Goal: Information Seeking & Learning: Learn about a topic

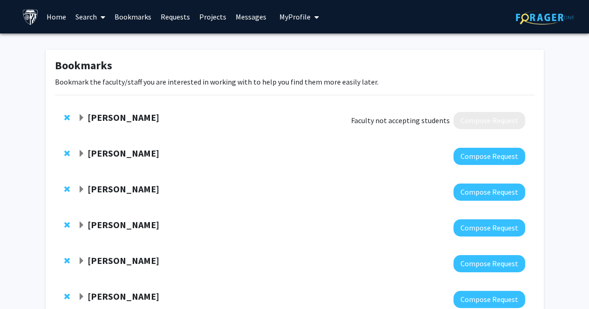
click at [91, 18] on link "Search" at bounding box center [90, 16] width 39 height 33
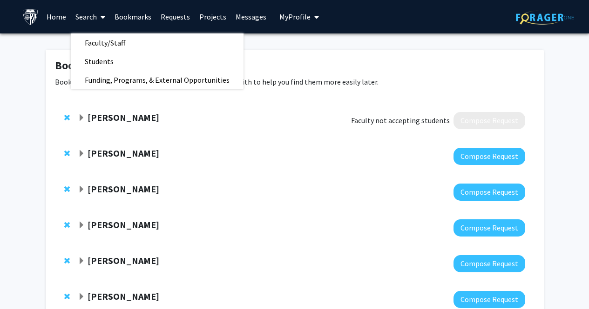
click at [212, 22] on link "Projects" at bounding box center [213, 16] width 36 height 33
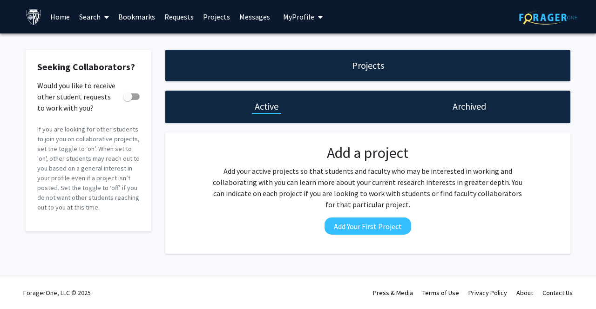
click at [96, 15] on link "Search" at bounding box center [93, 16] width 39 height 33
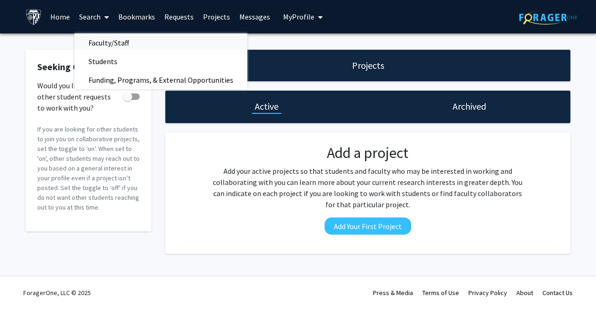
click at [104, 39] on span "Faculty/Staff" at bounding box center [108, 43] width 68 height 19
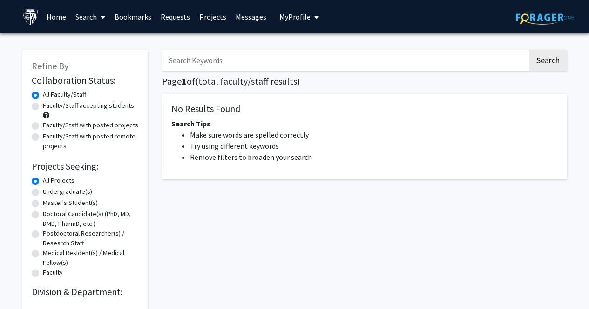
click at [43, 106] on label "Faculty/Staff accepting students" at bounding box center [88, 106] width 91 height 10
click at [43, 106] on input "Faculty/Staff accepting students" at bounding box center [46, 104] width 6 height 6
radio input "true"
click at [59, 15] on link "Home" at bounding box center [56, 16] width 29 height 33
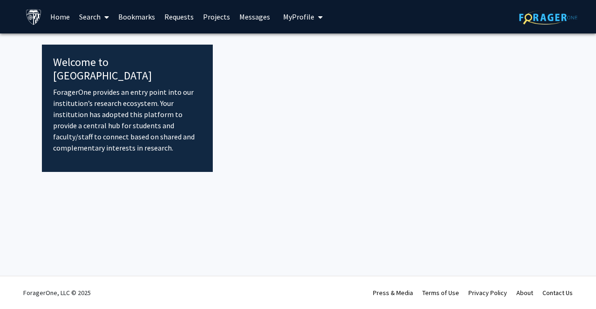
click at [92, 13] on link "Search" at bounding box center [93, 16] width 39 height 33
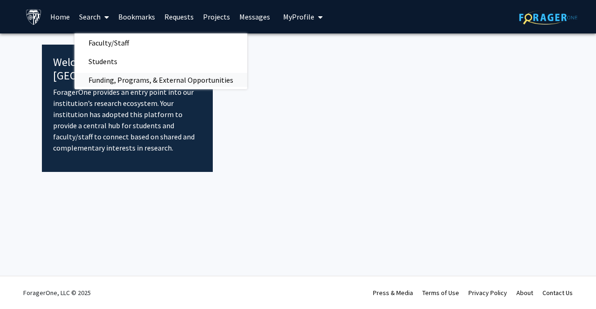
click at [110, 80] on span "Funding, Programs, & External Opportunities" at bounding box center [160, 80] width 173 height 19
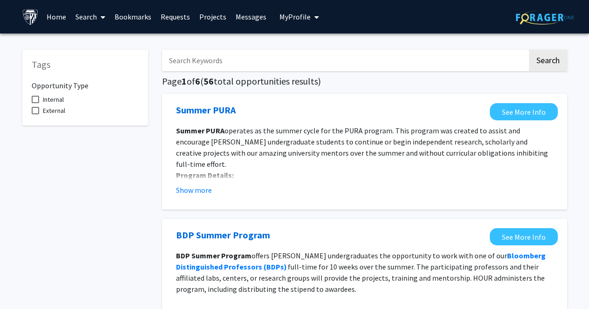
click at [133, 15] on link "Bookmarks" at bounding box center [133, 16] width 46 height 33
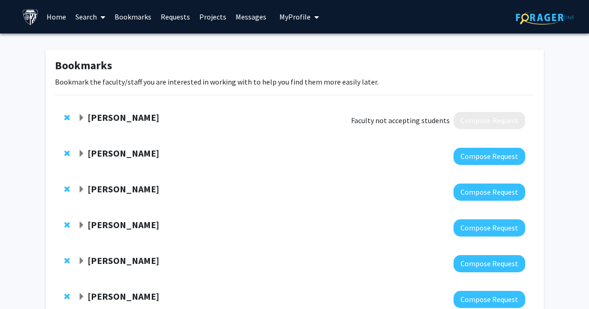
click at [174, 17] on link "Requests" at bounding box center [175, 16] width 39 height 33
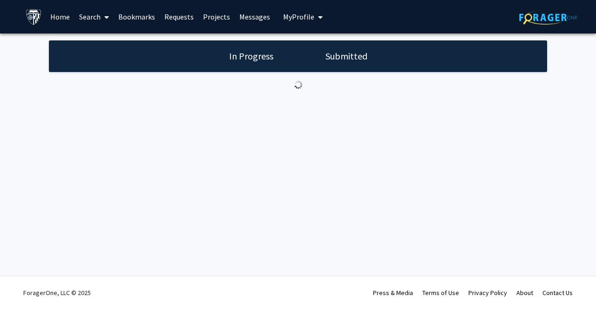
click at [205, 18] on link "Projects" at bounding box center [216, 16] width 36 height 33
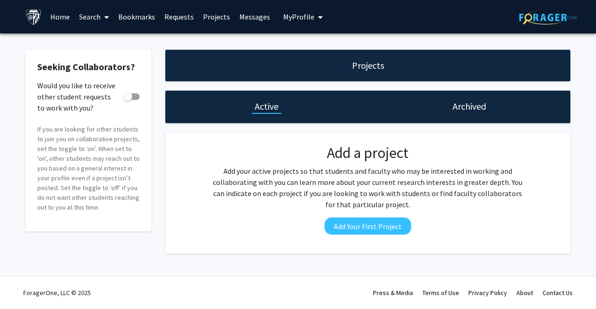
click at [141, 13] on link "Bookmarks" at bounding box center [137, 16] width 46 height 33
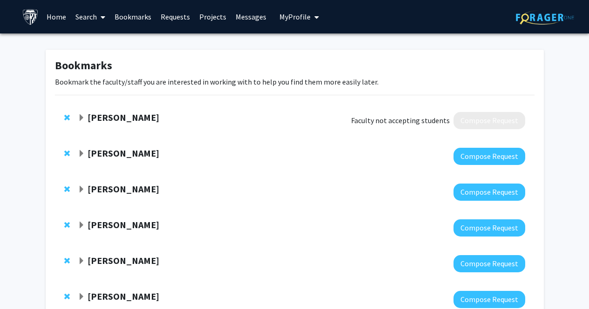
click at [92, 13] on link "Search" at bounding box center [90, 16] width 39 height 33
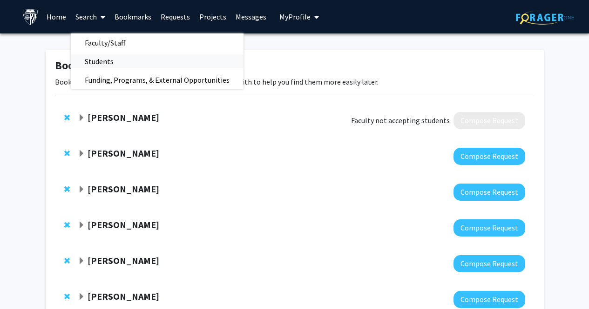
click at [94, 60] on span "Students" at bounding box center [99, 61] width 57 height 19
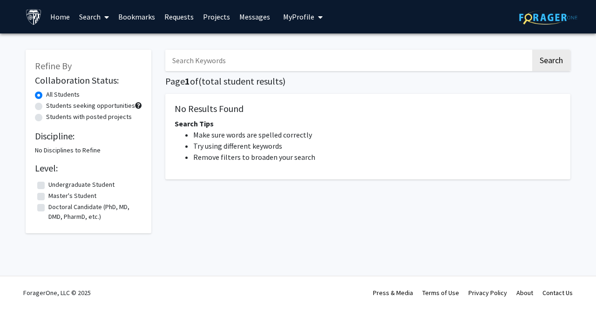
click at [99, 12] on link "Search" at bounding box center [93, 16] width 39 height 33
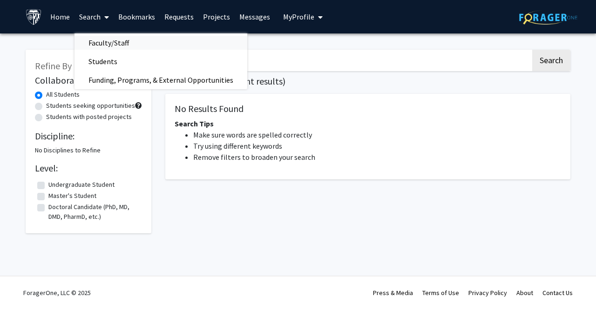
click at [101, 37] on span "Faculty/Staff" at bounding box center [108, 43] width 68 height 19
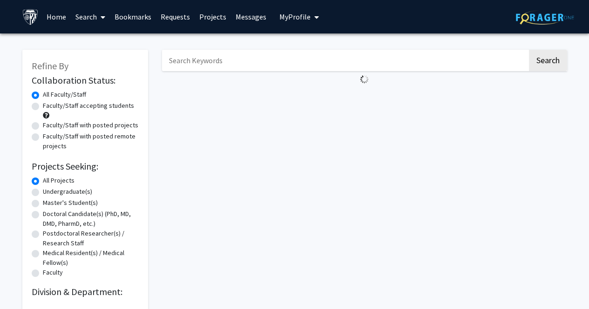
scroll to position [0, 0]
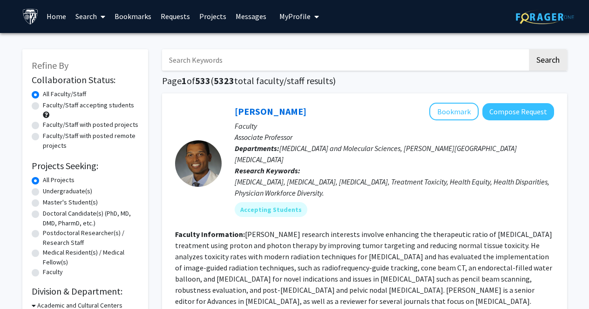
click at [43, 201] on label "Master's Student(s)" at bounding box center [70, 203] width 55 height 10
click at [43, 201] on input "Master's Student(s)" at bounding box center [46, 201] width 6 height 6
radio input "true"
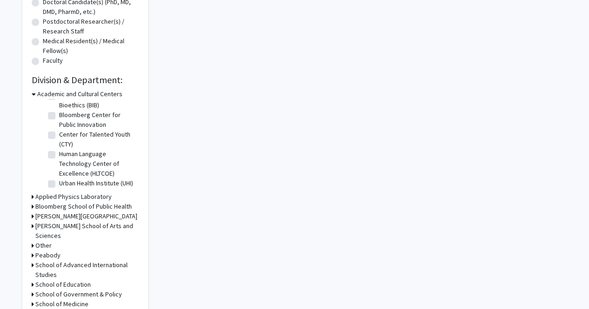
scroll to position [216, 0]
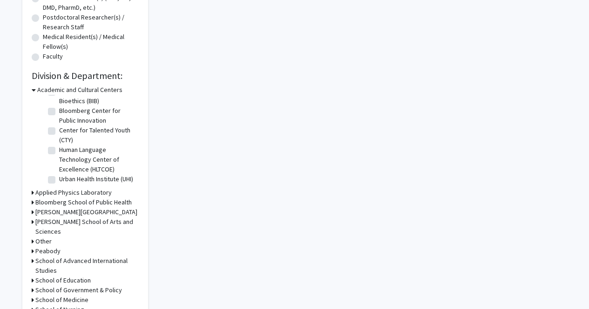
click at [70, 211] on h3 "[PERSON_NAME][GEOGRAPHIC_DATA]" at bounding box center [86, 213] width 102 height 10
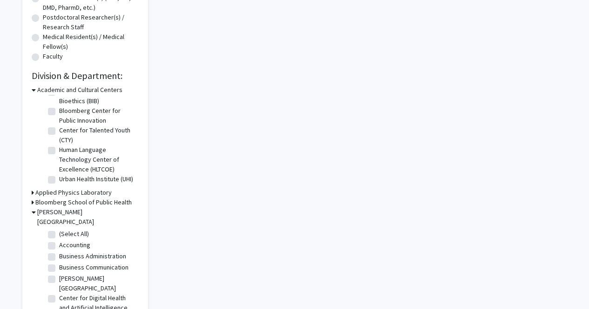
click at [59, 229] on label "(Select All)" at bounding box center [74, 234] width 30 height 10
click at [59, 229] on input "(Select All)" at bounding box center [62, 232] width 6 height 6
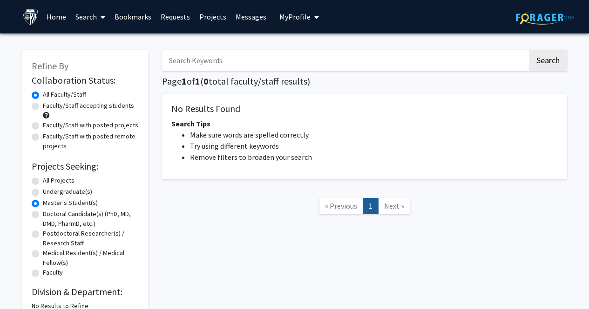
scroll to position [60, 0]
click at [43, 180] on label "All Projects" at bounding box center [59, 181] width 32 height 10
click at [43, 180] on input "All Projects" at bounding box center [46, 179] width 6 height 6
radio input "true"
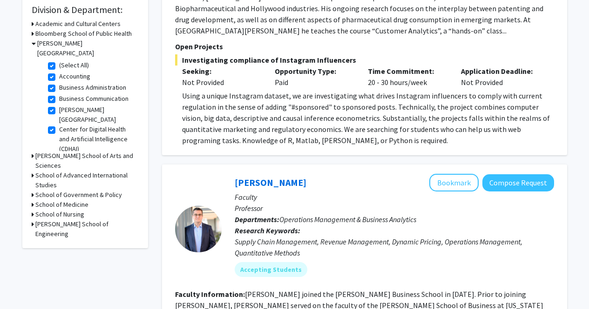
scroll to position [289, 0]
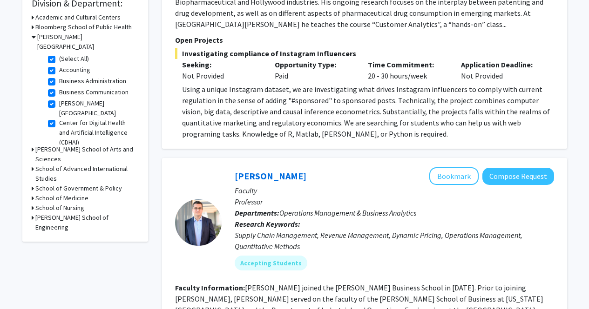
click at [69, 194] on h3 "School of Medicine" at bounding box center [61, 199] width 53 height 10
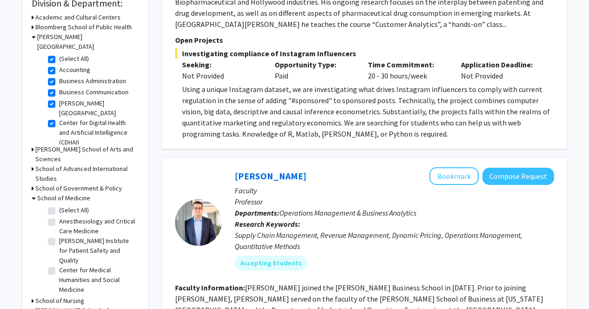
click at [59, 206] on label "(Select All)" at bounding box center [74, 211] width 30 height 10
click at [59, 206] on input "(Select All)" at bounding box center [62, 209] width 6 height 6
checkbox input "true"
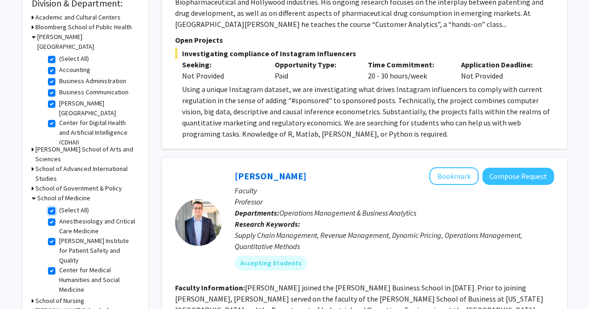
checkbox input "true"
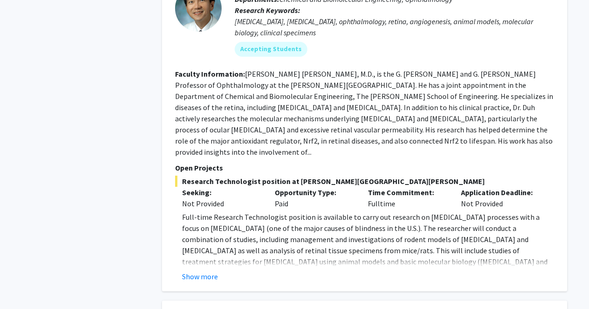
scroll to position [1085, 0]
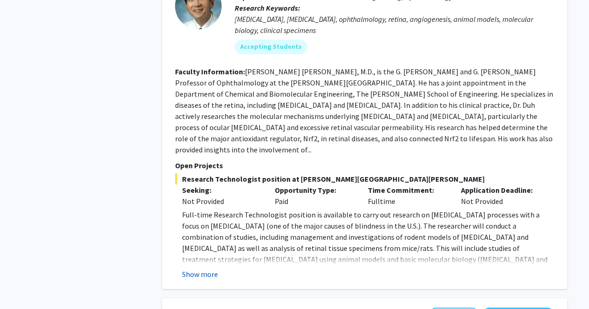
click at [199, 269] on button "Show more" at bounding box center [200, 274] width 36 height 11
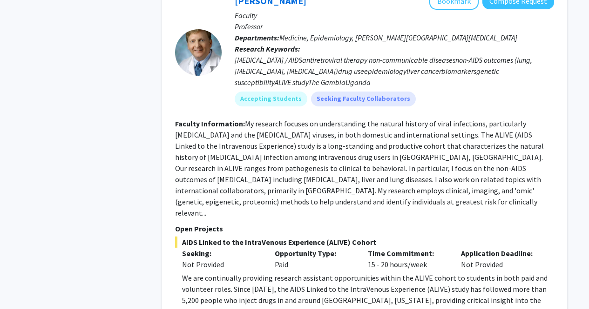
scroll to position [1446, 0]
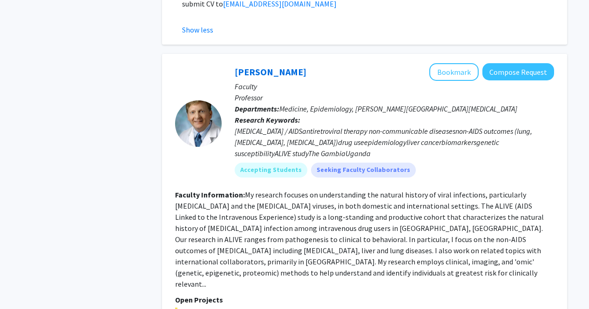
scroll to position [1362, 0]
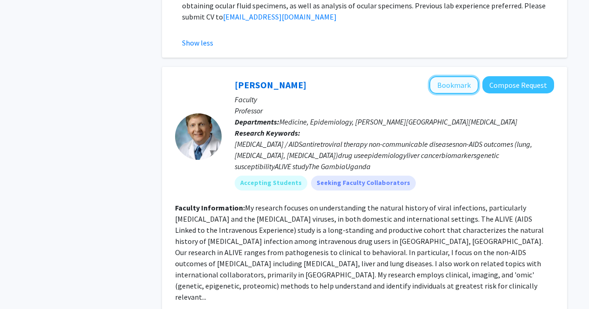
click at [458, 76] on button "Bookmark" at bounding box center [453, 85] width 49 height 18
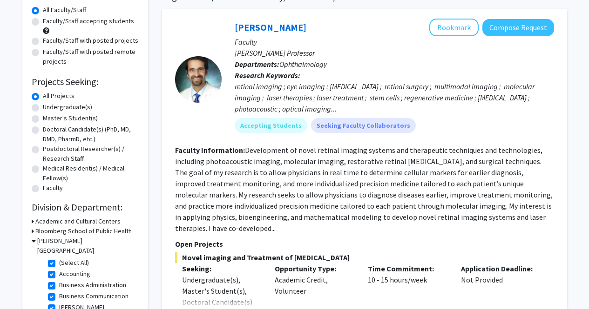
scroll to position [0, 0]
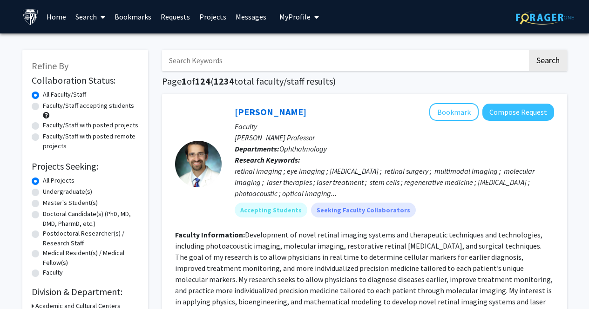
click at [304, 57] on input "Search Keywords" at bounding box center [344, 60] width 365 height 21
type input "paid"
click at [529, 50] on button "Search" at bounding box center [548, 60] width 38 height 21
checkbox input "false"
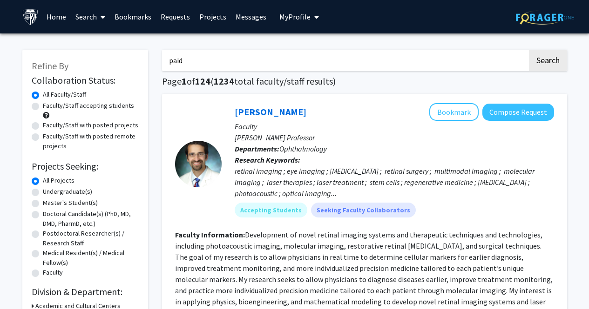
checkbox input "false"
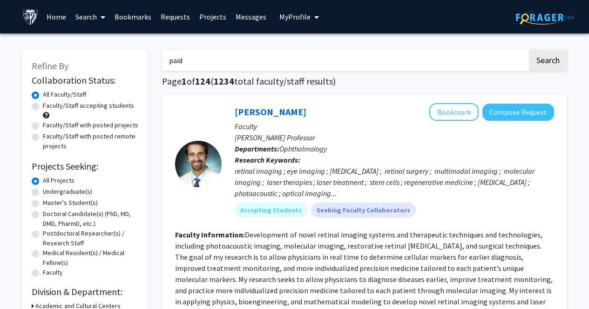
checkbox input "false"
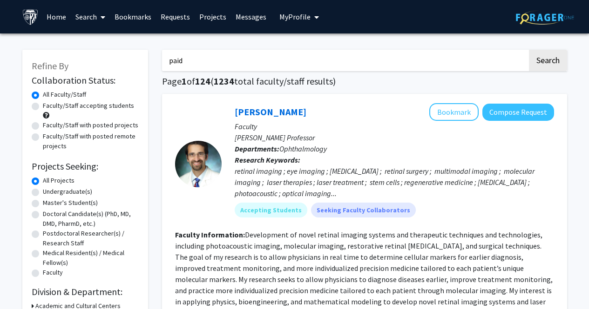
checkbox input "false"
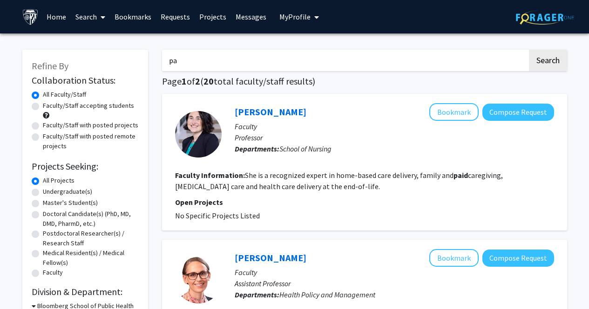
type input "p"
click at [529, 50] on button "Search" at bounding box center [548, 60] width 38 height 21
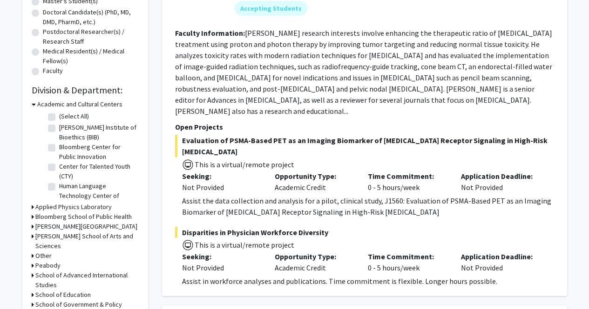
scroll to position [261, 0]
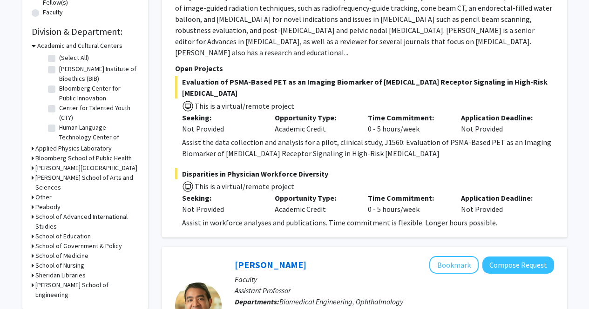
click at [69, 251] on h3 "School of Medicine" at bounding box center [61, 256] width 53 height 10
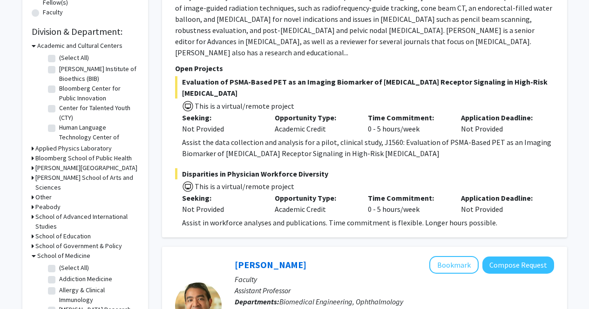
click at [59, 263] on label "(Select All)" at bounding box center [74, 268] width 30 height 10
click at [59, 263] on input "(Select All)" at bounding box center [62, 266] width 6 height 6
checkbox input "true"
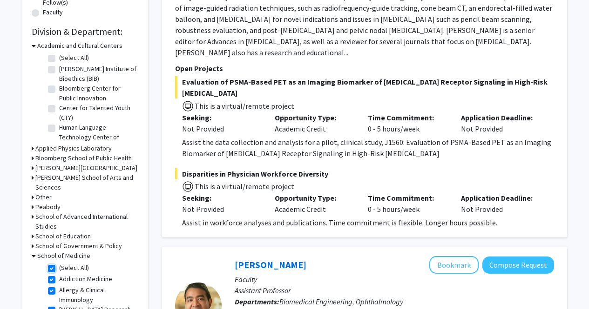
checkbox input "true"
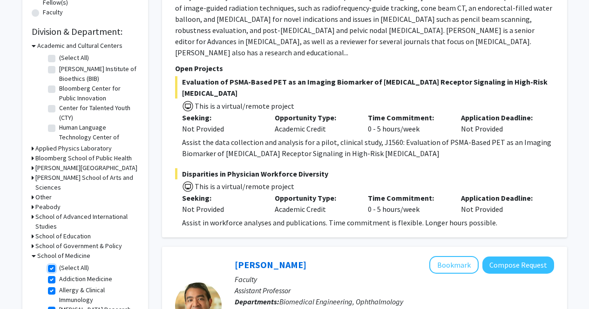
checkbox input "true"
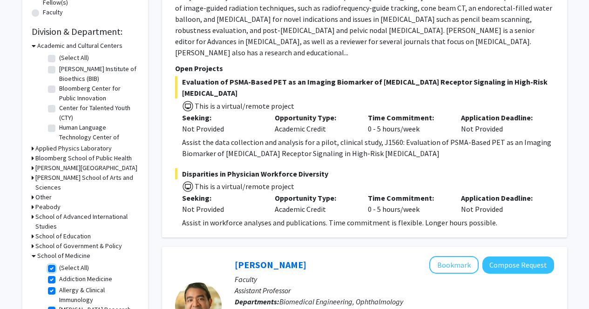
checkbox input "true"
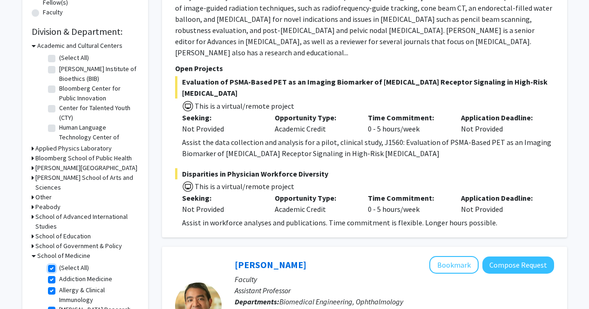
checkbox input "true"
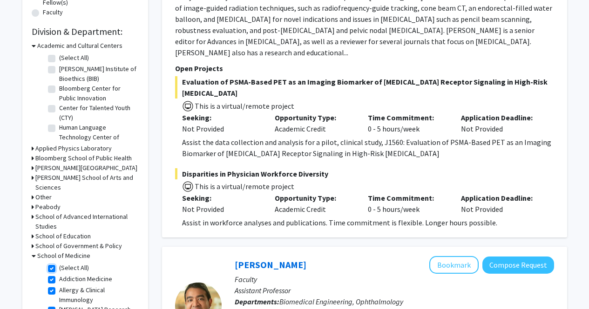
checkbox input "true"
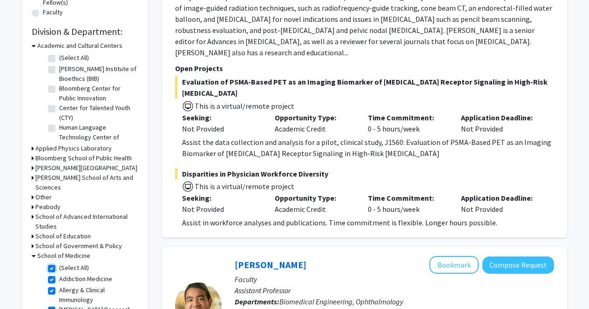
checkbox input "true"
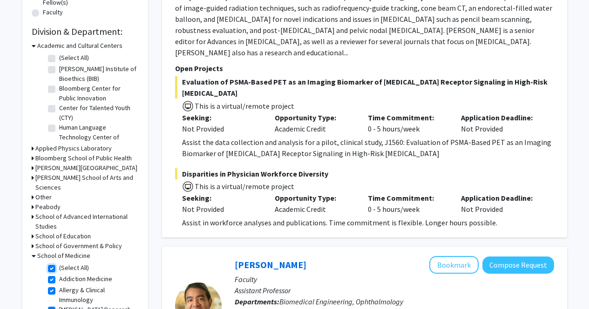
checkbox input "true"
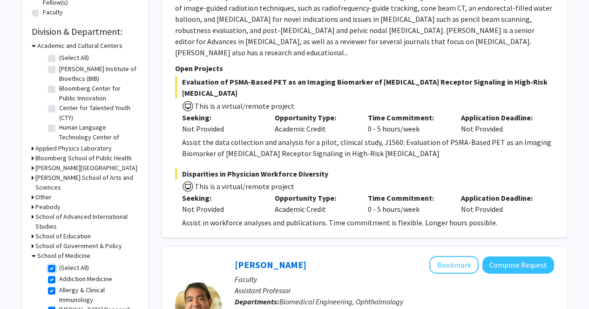
checkbox input "true"
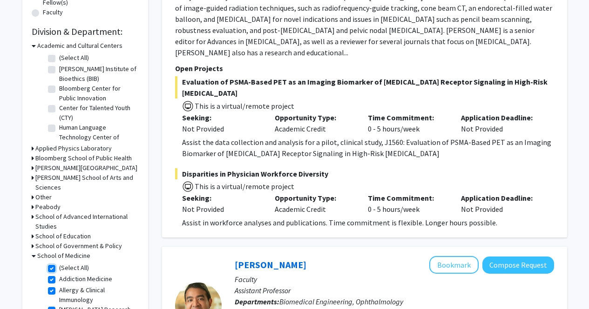
checkbox input "true"
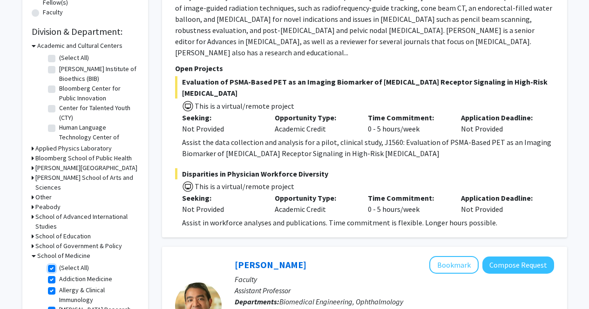
checkbox input "true"
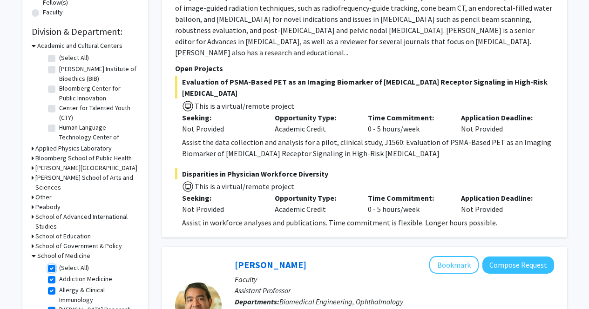
checkbox input "true"
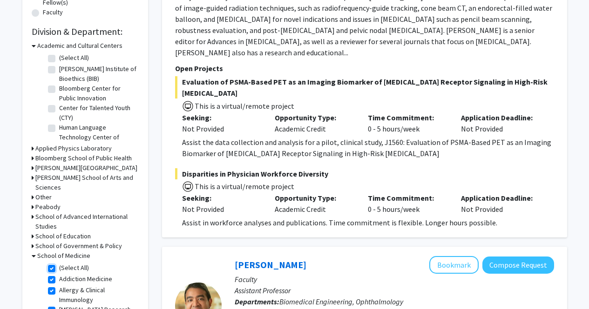
checkbox input "true"
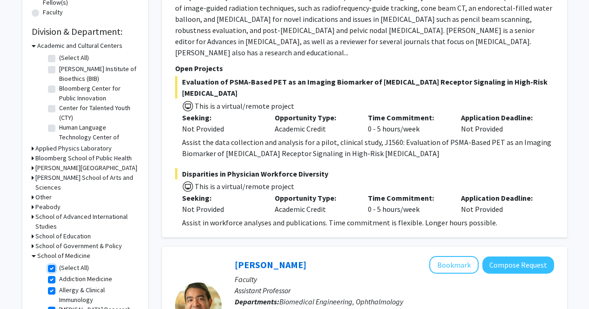
checkbox input "true"
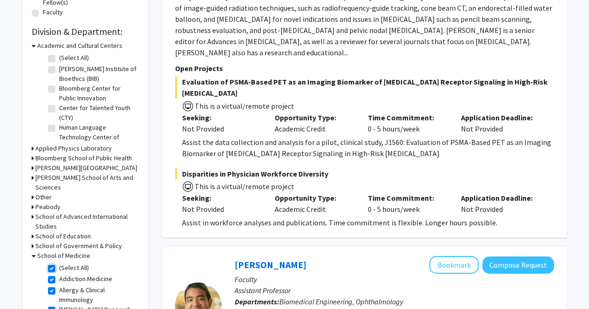
checkbox input "true"
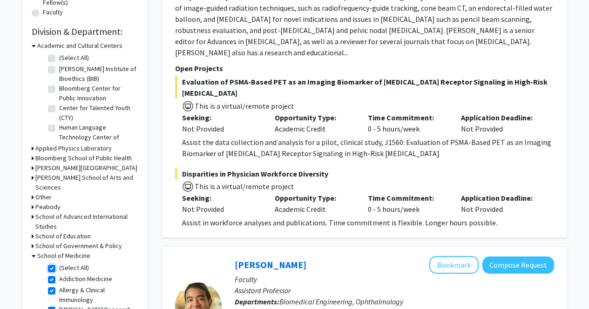
checkbox input "true"
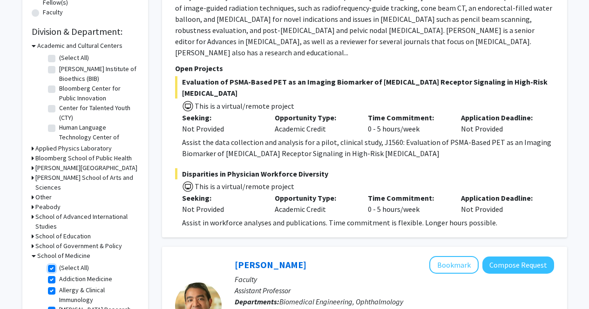
checkbox input "true"
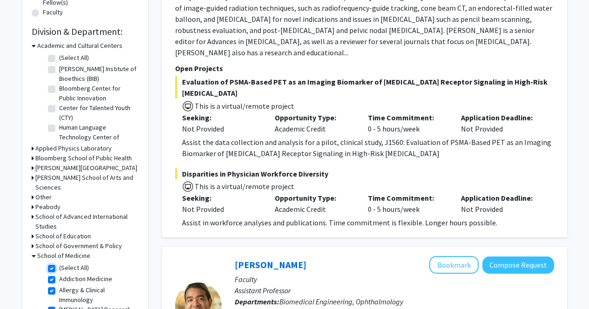
checkbox input "true"
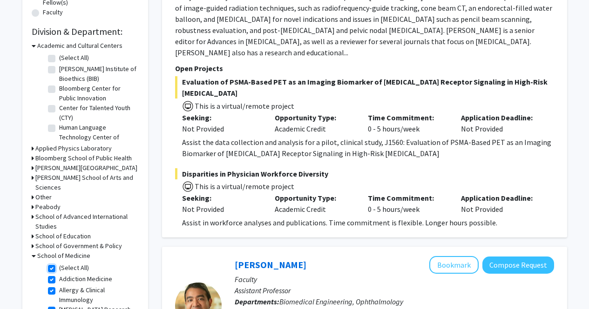
checkbox input "true"
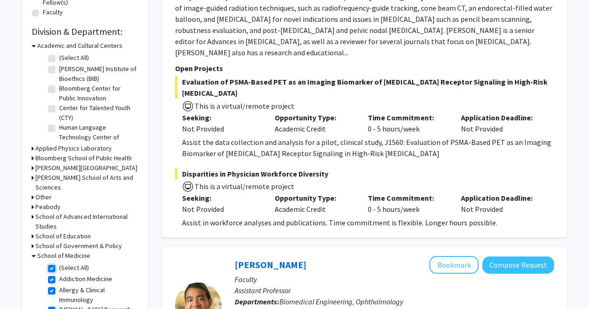
checkbox input "true"
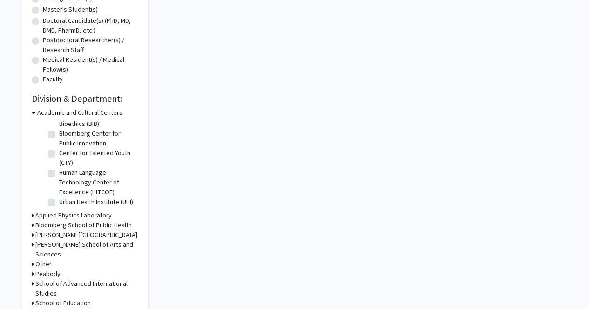
scroll to position [197, 0]
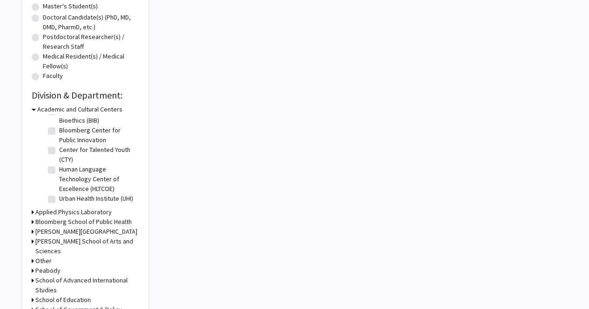
click at [71, 233] on h3 "[PERSON_NAME][GEOGRAPHIC_DATA]" at bounding box center [86, 232] width 102 height 10
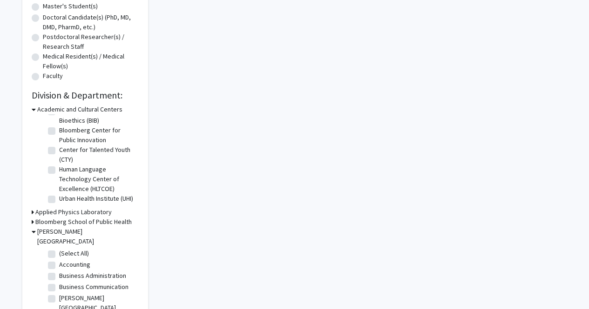
click at [59, 249] on label "(Select All)" at bounding box center [74, 254] width 30 height 10
click at [59, 249] on input "(Select All)" at bounding box center [62, 252] width 6 height 6
checkbox input "true"
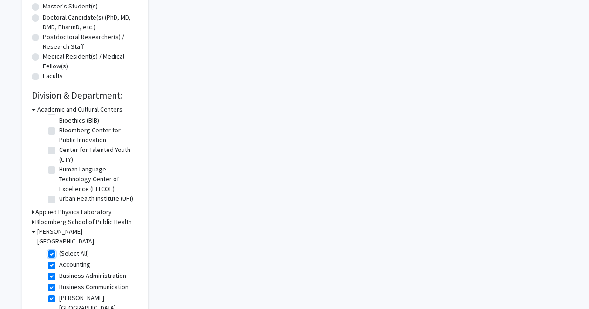
checkbox input "true"
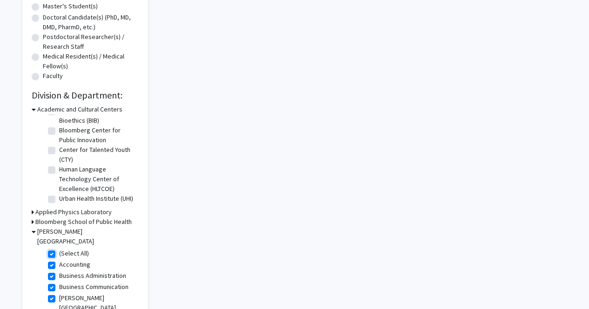
checkbox input "true"
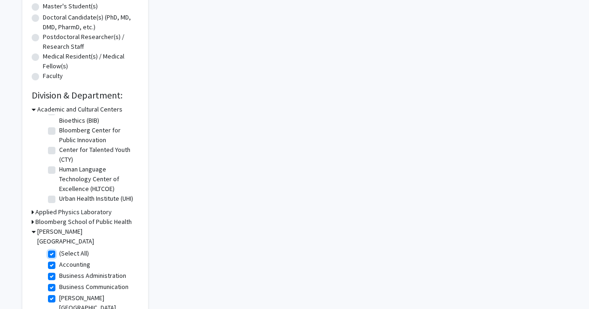
checkbox input "true"
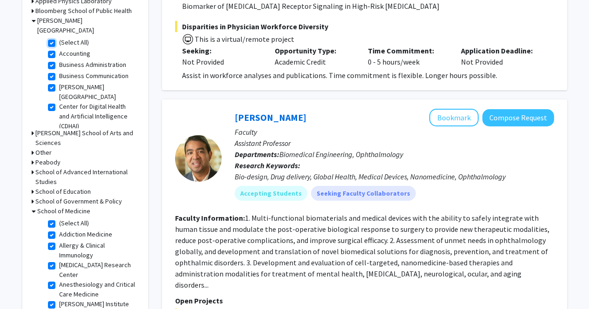
scroll to position [409, 0]
click at [62, 128] on h3 "[PERSON_NAME] School of Arts and Sciences" at bounding box center [86, 138] width 103 height 20
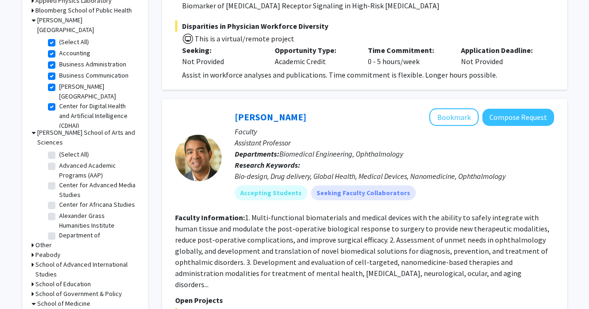
click at [59, 161] on label "Advanced Academic Programs (AAP)" at bounding box center [97, 171] width 77 height 20
click at [59, 161] on input "Advanced Academic Programs (AAP)" at bounding box center [62, 164] width 6 height 6
checkbox input "true"
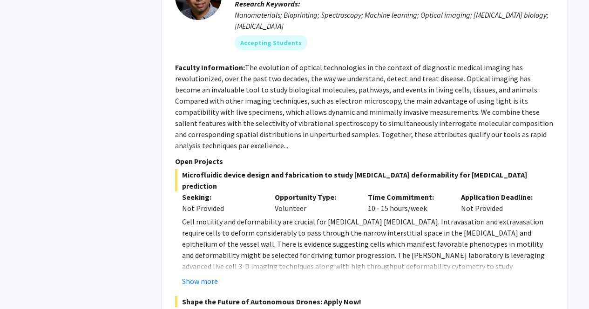
scroll to position [4217, 0]
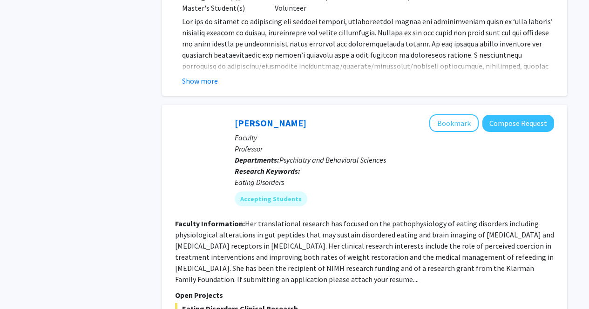
scroll to position [3410, 0]
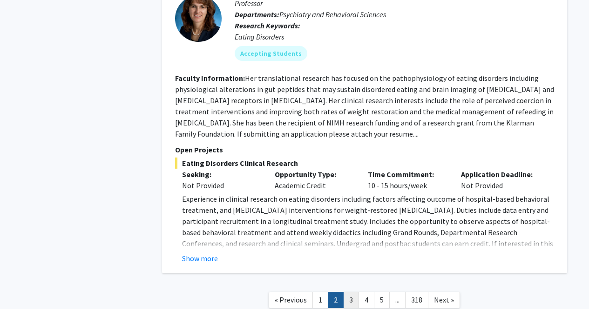
click at [351, 292] on link "3" at bounding box center [351, 300] width 16 height 16
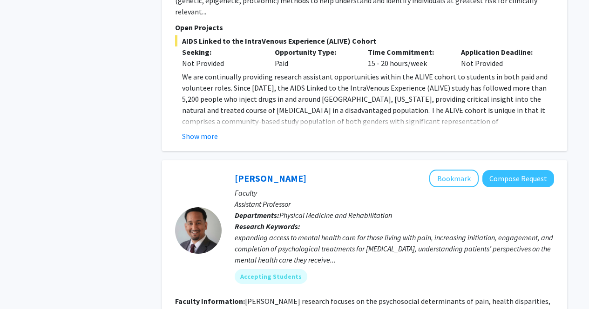
scroll to position [1024, 0]
